Goal: Task Accomplishment & Management: Use online tool/utility

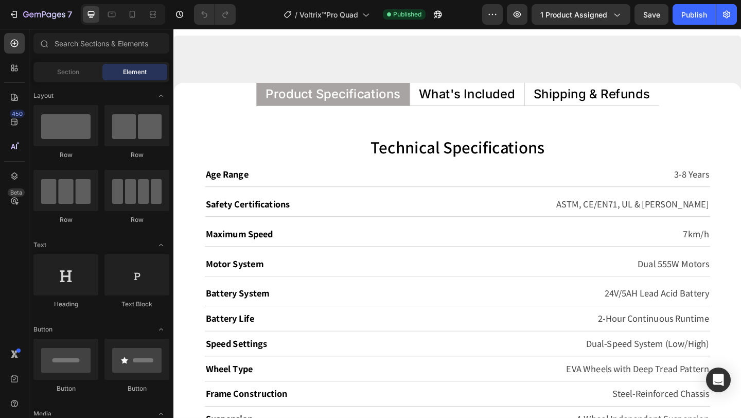
scroll to position [5736, 0]
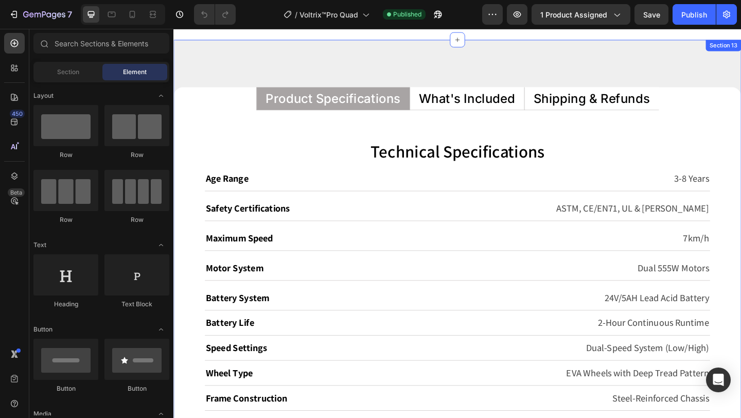
click at [517, 91] on div "Product Specifications What's Included Shipping & Refunds Technical Specificati…" at bounding box center [481, 420] width 617 height 758
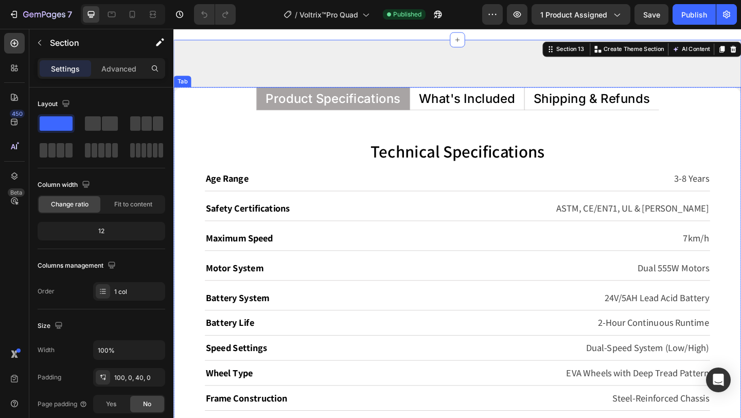
click at [514, 100] on p "What's Included" at bounding box center [492, 104] width 104 height 13
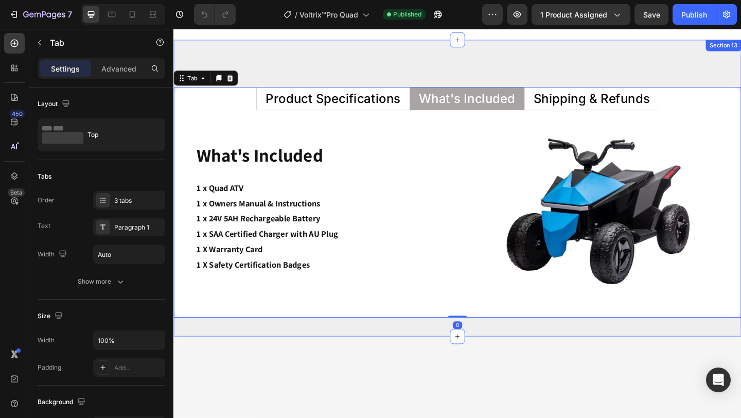
click at [599, 89] on div "Product Specifications What's Included Shipping & Refunds Technical Specificati…" at bounding box center [481, 202] width 617 height 323
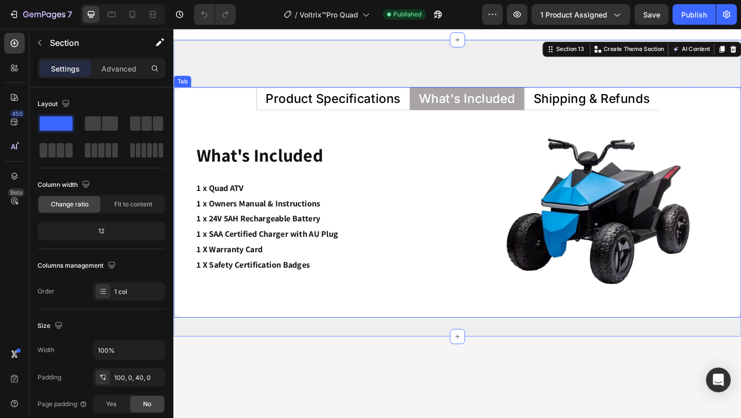
click at [602, 102] on p "Shipping & Refunds" at bounding box center [628, 104] width 127 height 13
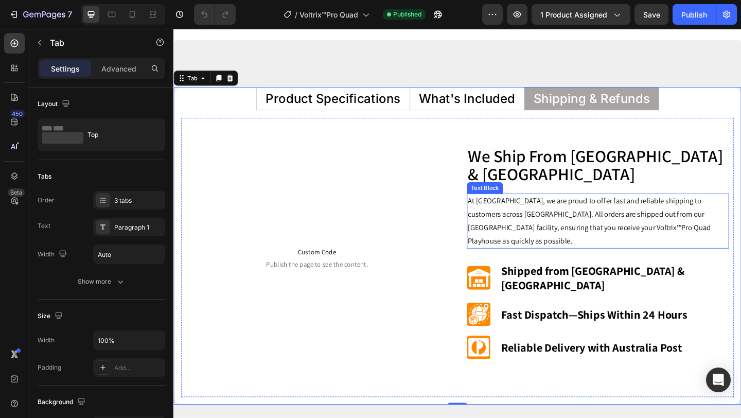
click at [580, 230] on p "At [GEOGRAPHIC_DATA], we are proud to offer fast and reliable shipping to custo…" at bounding box center [634, 238] width 283 height 58
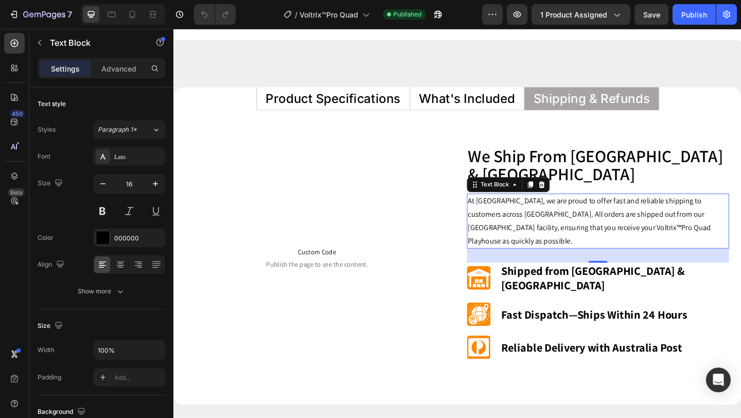
click at [637, 248] on p "At [GEOGRAPHIC_DATA], we are proud to offer fast and reliable shipping to custo…" at bounding box center [634, 238] width 283 height 58
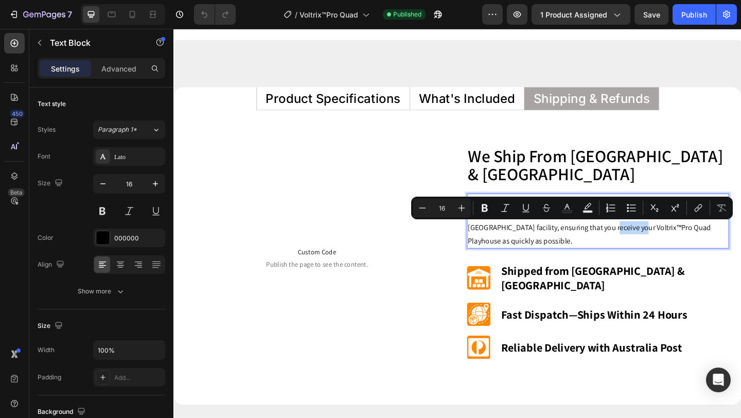
drag, startPoint x: 637, startPoint y: 248, endPoint x: 673, endPoint y: 250, distance: 36.6
click at [673, 250] on p "At [GEOGRAPHIC_DATA], we are proud to offer fast and reliable shipping to custo…" at bounding box center [634, 238] width 283 height 58
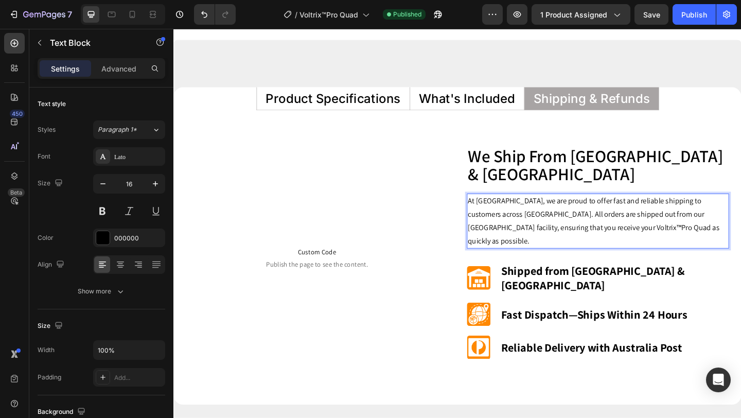
click at [723, 247] on p "At [GEOGRAPHIC_DATA], we are proud to offer fast and reliable shipping to custo…" at bounding box center [634, 238] width 283 height 58
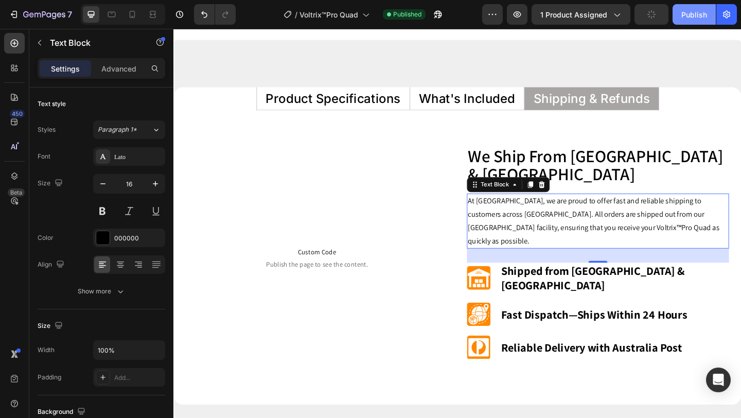
click at [699, 6] on button "Publish" at bounding box center [693, 14] width 43 height 21
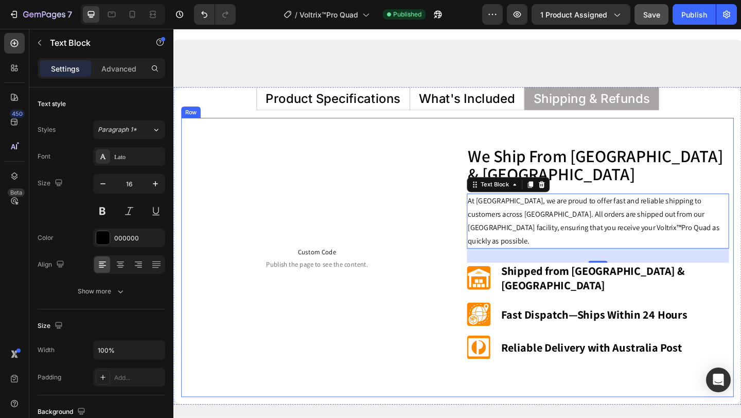
click at [405, 152] on div "Custom Code Publish the page to see the content. Custom Code Row We Ship From […" at bounding box center [482, 278] width 601 height 304
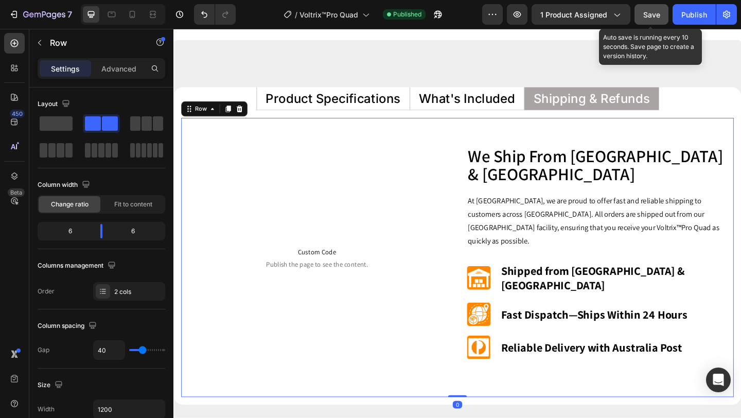
click at [648, 19] on div "Save" at bounding box center [651, 14] width 17 height 11
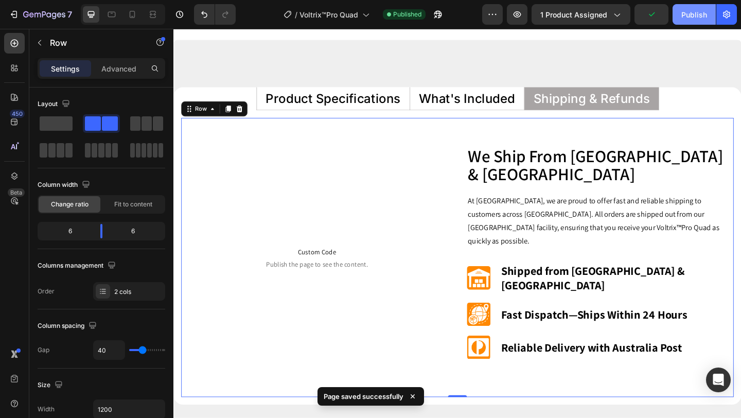
click at [695, 17] on div "Publish" at bounding box center [694, 14] width 26 height 11
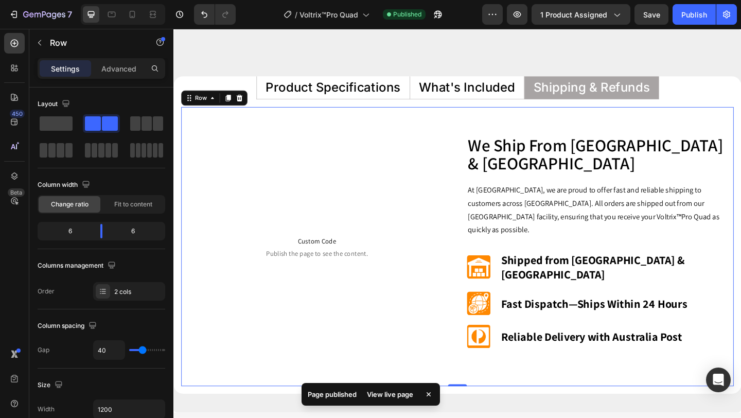
scroll to position [5744, 0]
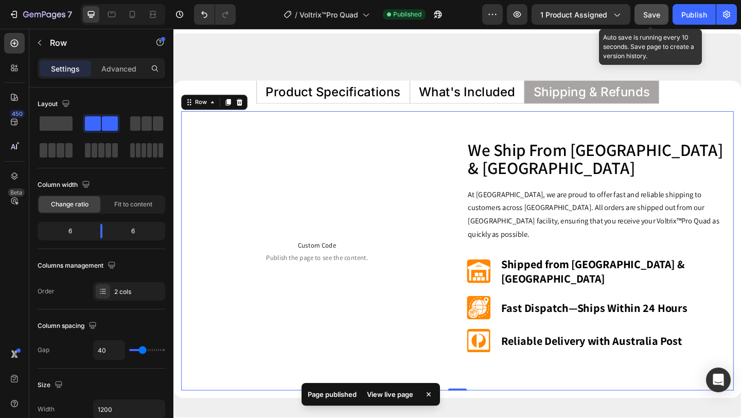
click at [655, 17] on span "Save" at bounding box center [651, 14] width 17 height 9
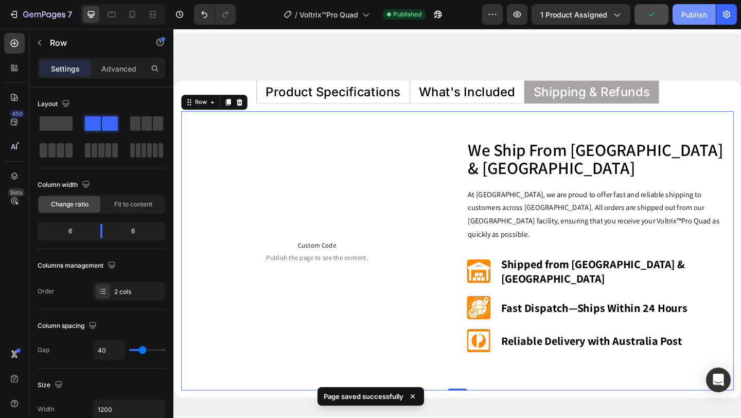
click at [710, 19] on button "Publish" at bounding box center [693, 14] width 43 height 21
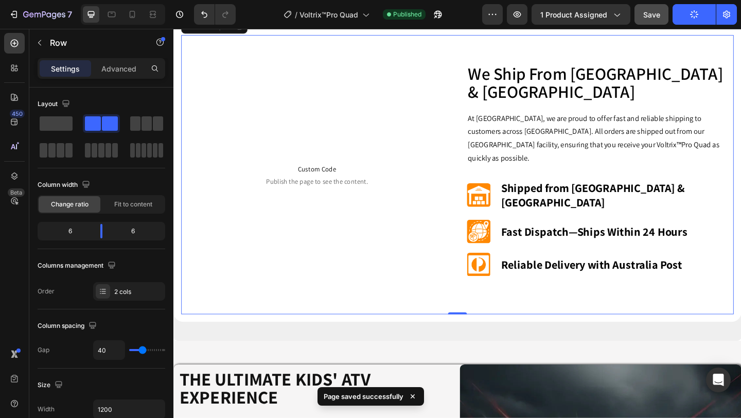
scroll to position [5779, 0]
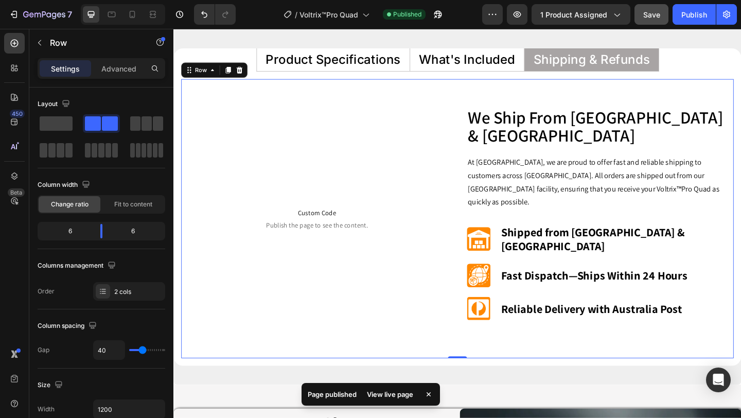
click at [502, 216] on div "We Ship From [GEOGRAPHIC_DATA] & Melbourne Heading At [GEOGRAPHIC_DATA], we are…" at bounding box center [634, 235] width 285 height 242
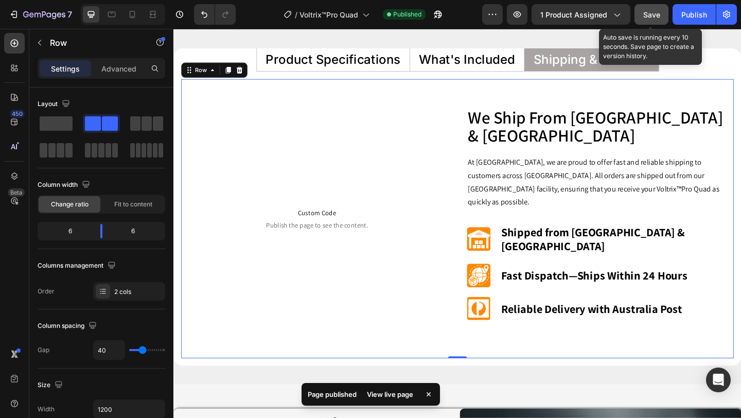
click at [645, 15] on span "Save" at bounding box center [651, 14] width 17 height 9
